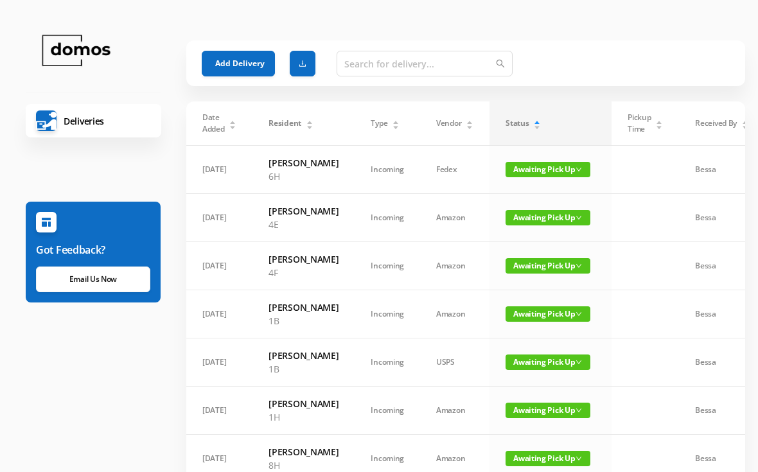
scroll to position [-4, 0]
click at [247, 60] on button "Add Delivery" at bounding box center [238, 64] width 73 height 26
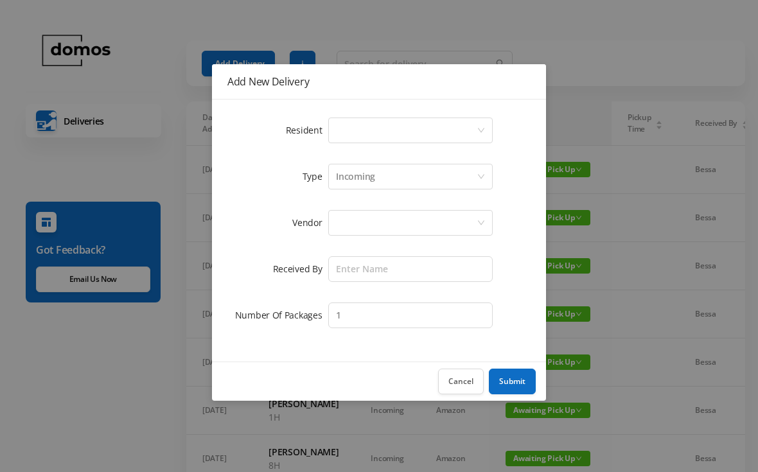
click at [391, 127] on div "Select a person" at bounding box center [406, 130] width 141 height 24
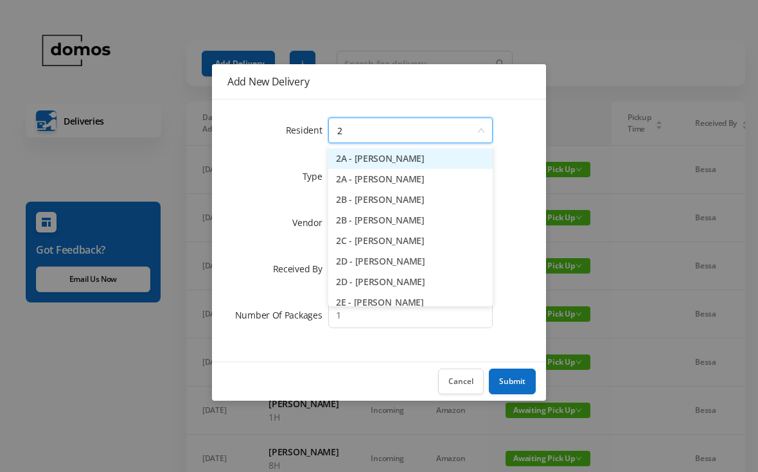
type input "2e"
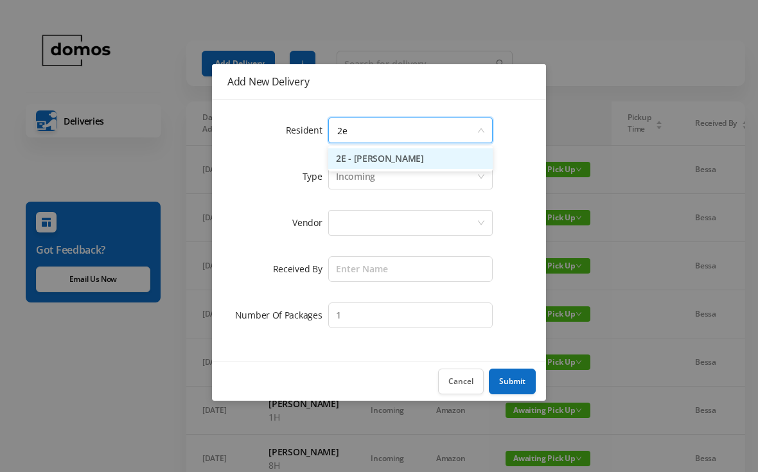
click at [401, 157] on li "2E - [PERSON_NAME]" at bounding box center [410, 158] width 164 height 21
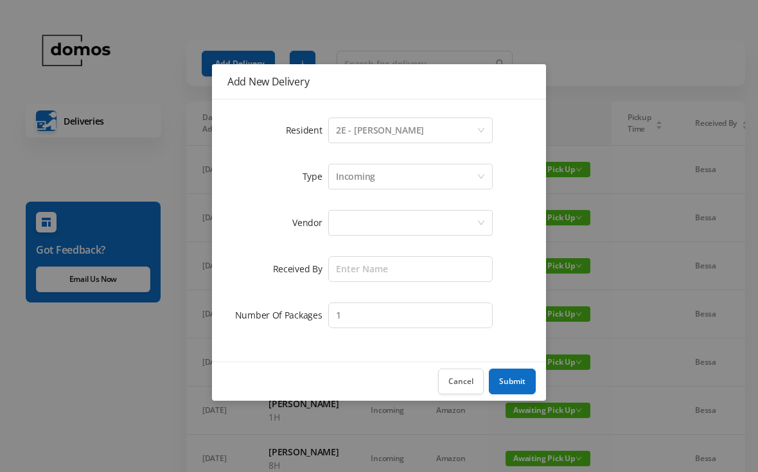
click at [388, 213] on div at bounding box center [406, 223] width 141 height 24
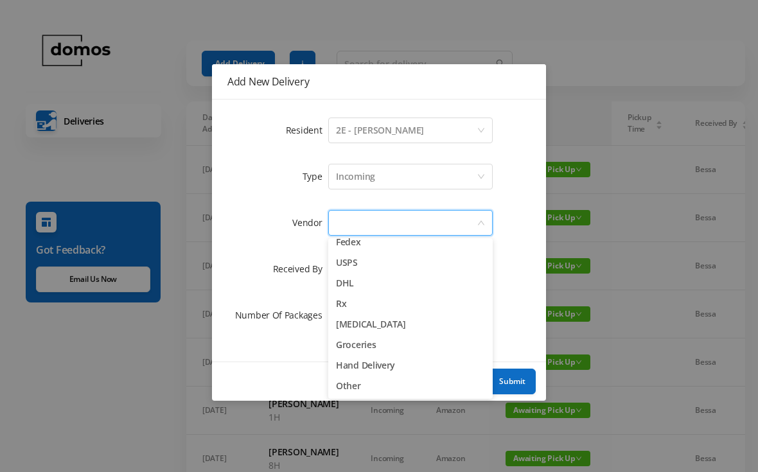
scroll to position [50, 0]
click at [353, 396] on li "Other" at bounding box center [410, 386] width 164 height 21
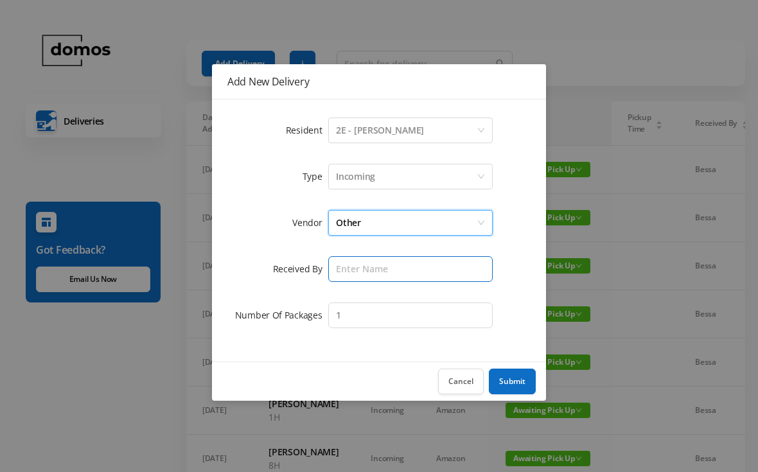
click at [384, 269] on input "text" at bounding box center [410, 269] width 164 height 26
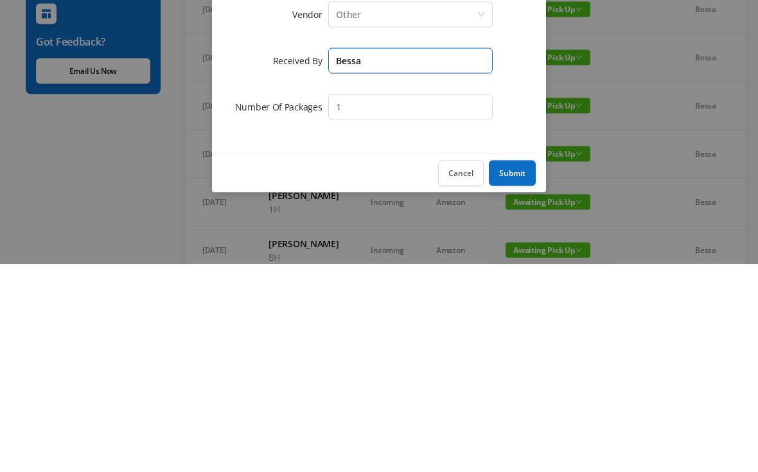
type input "Bessa"
click at [507, 369] on button "Submit" at bounding box center [512, 382] width 47 height 26
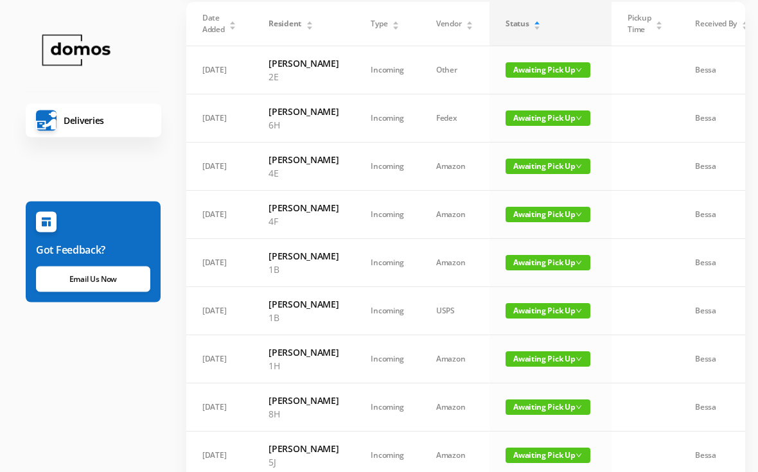
scroll to position [107, 0]
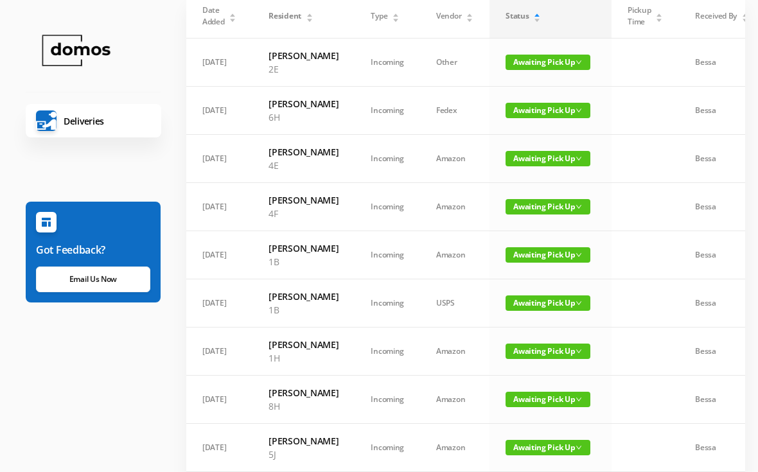
click at [556, 263] on span "Awaiting Pick Up" at bounding box center [547, 254] width 85 height 15
click at [532, 342] on link "Picked Up" at bounding box center [539, 341] width 83 height 21
click at [553, 279] on td "Awaiting Pick Up" at bounding box center [550, 255] width 122 height 48
click at [550, 263] on span "Awaiting Pick Up" at bounding box center [547, 254] width 85 height 15
click at [530, 336] on link "Picked Up" at bounding box center [539, 341] width 83 height 21
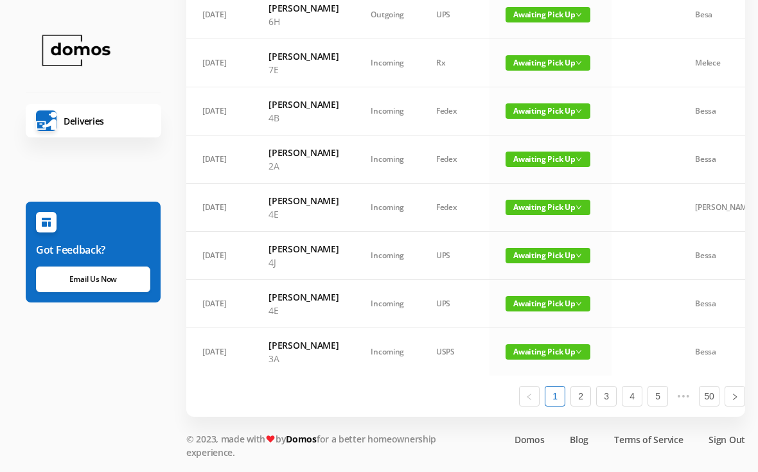
scroll to position [925, 0]
click at [583, 406] on link "2" at bounding box center [580, 396] width 19 height 19
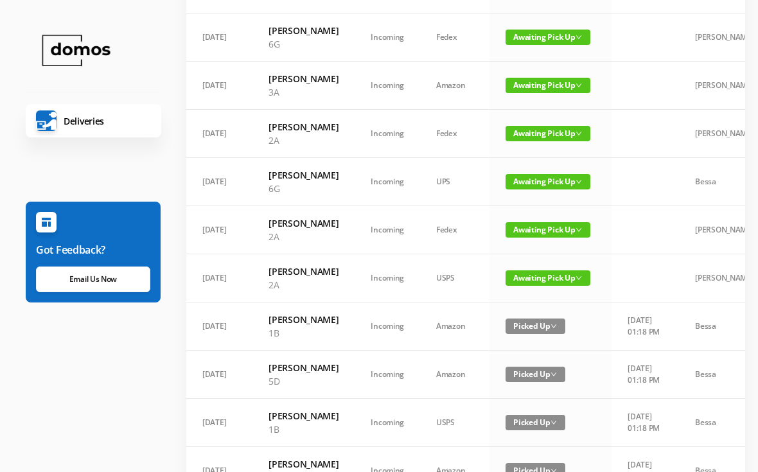
scroll to position [276, 0]
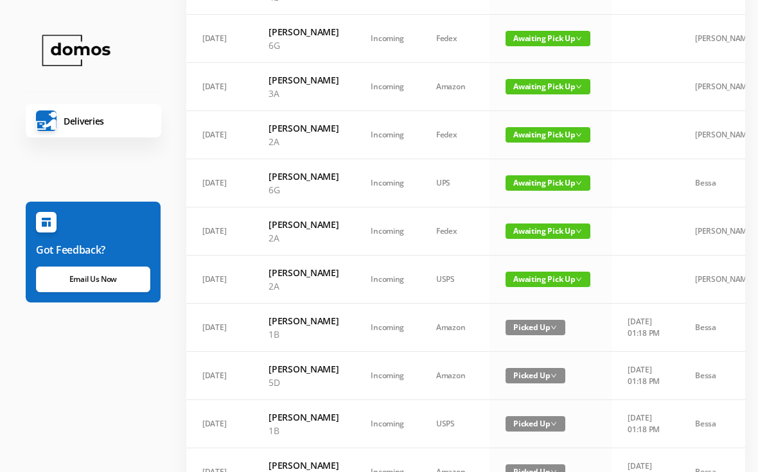
click at [563, 287] on span "Awaiting Pick Up" at bounding box center [547, 279] width 85 height 15
click at [638, 244] on td at bounding box center [644, 231] width 67 height 48
click at [550, 239] on span "Awaiting Pick Up" at bounding box center [547, 231] width 85 height 15
click at [543, 304] on link "Picked Up" at bounding box center [546, 304] width 83 height 21
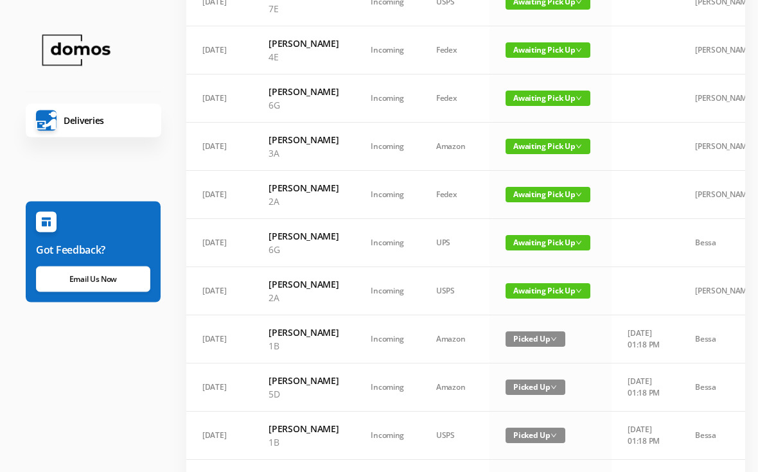
scroll to position [216, 0]
click at [562, 202] on span "Awaiting Pick Up" at bounding box center [547, 194] width 85 height 15
click at [540, 250] on link "Picked Up" at bounding box center [546, 253] width 83 height 21
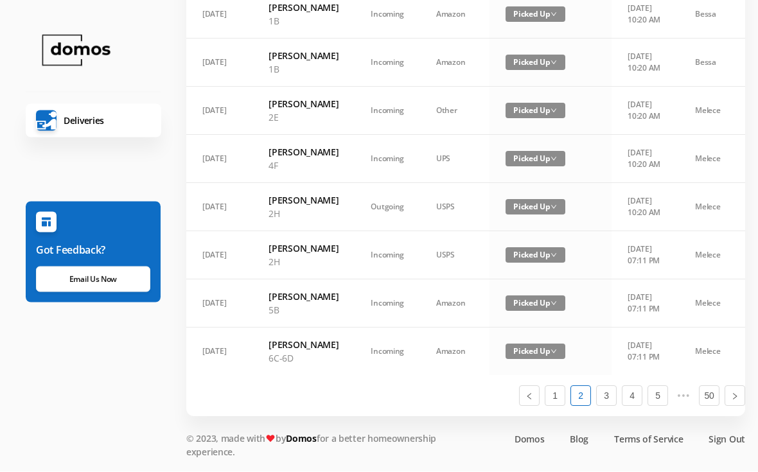
scroll to position [831, 0]
click at [556, 406] on link "1" at bounding box center [554, 396] width 19 height 19
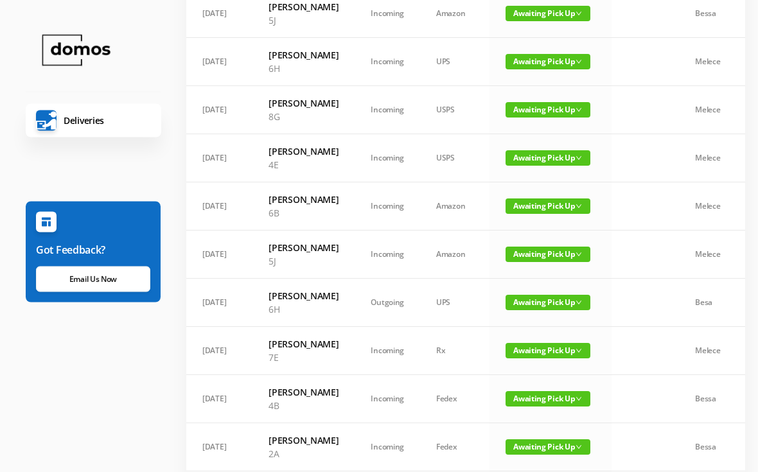
scroll to position [445, 0]
click at [543, 214] on span "Awaiting Pick Up" at bounding box center [547, 205] width 85 height 15
click at [536, 362] on link "Picked Up" at bounding box center [539, 359] width 83 height 21
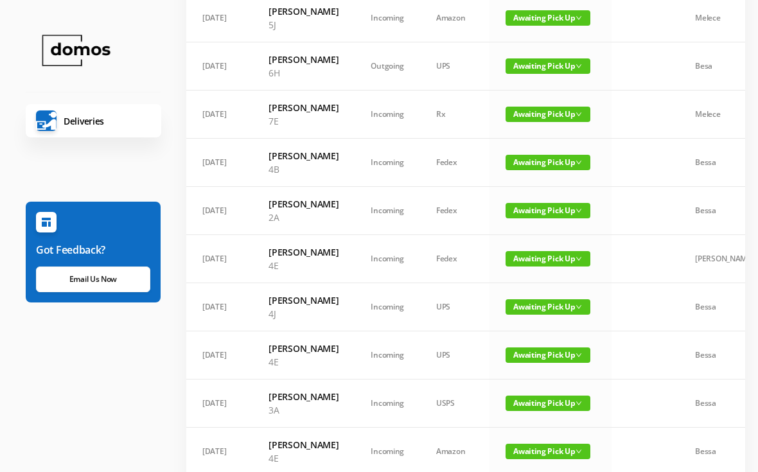
scroll to position [636, 0]
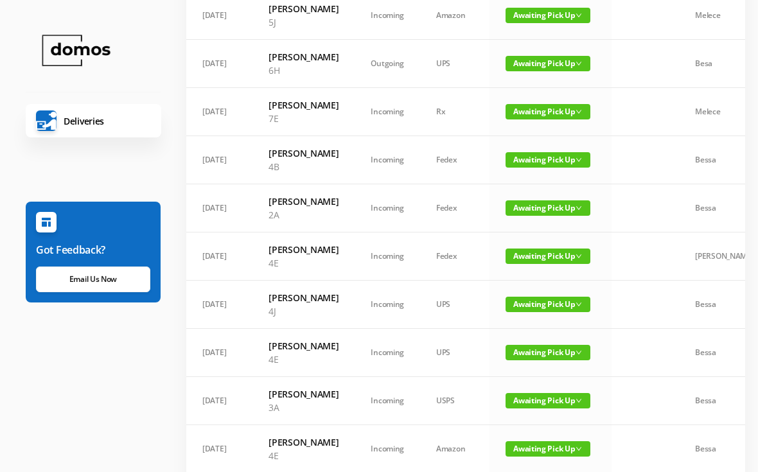
click at [543, 168] on span "Awaiting Pick Up" at bounding box center [547, 159] width 85 height 15
click at [539, 363] on link "Picked Up" at bounding box center [539, 360] width 83 height 21
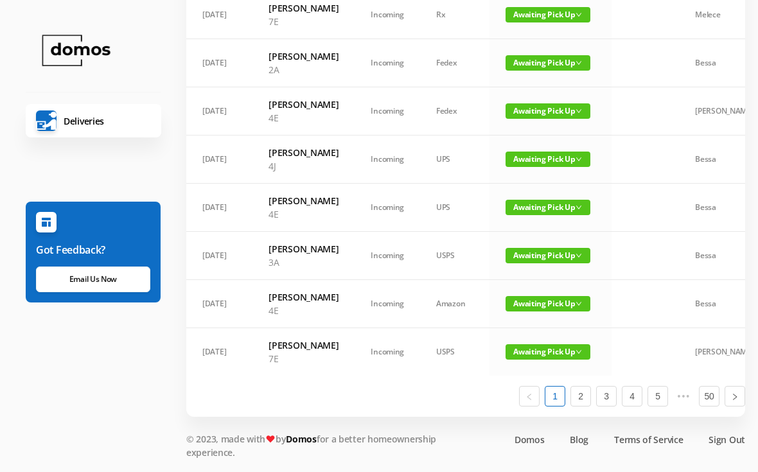
scroll to position [939, 0]
click at [583, 406] on link "2" at bounding box center [580, 396] width 19 height 19
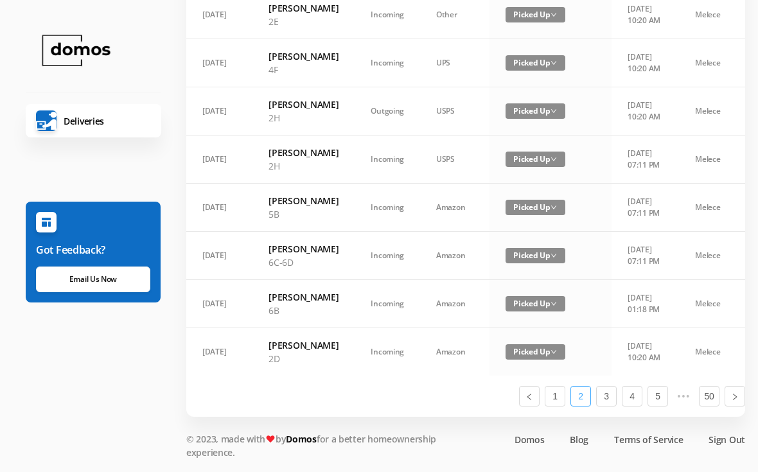
scroll to position [845, 0]
click at [556, 406] on link "1" at bounding box center [554, 396] width 19 height 19
